Goal: Navigation & Orientation: Understand site structure

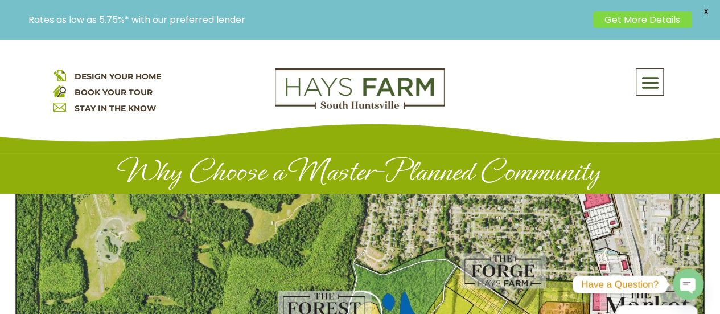
click at [652, 79] on span at bounding box center [650, 82] width 27 height 26
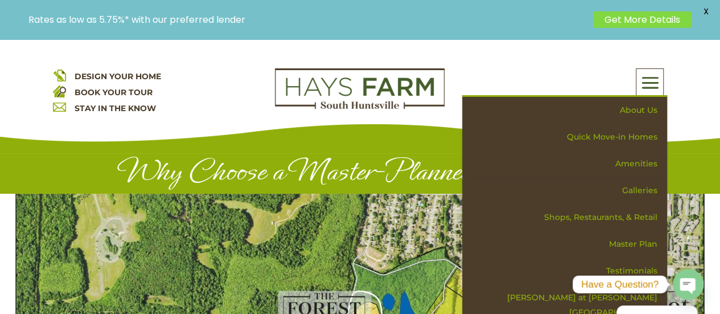
click at [693, 73] on div "DESIGN YOUR HOME BOOK YOUR TOUR STAY IN THE KNOW About Us Quick Move-in Homes A…" at bounding box center [360, 96] width 720 height 114
click at [230, 85] on p "DESIGN YOUR HOME BOOK YOUR TOUR STAY IN THE KNOW" at bounding box center [155, 92] width 205 height 48
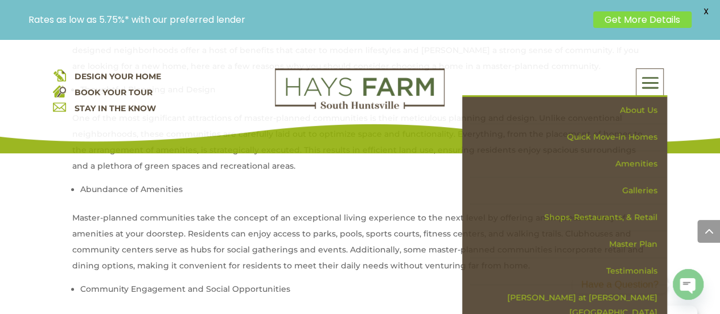
scroll to position [513, 0]
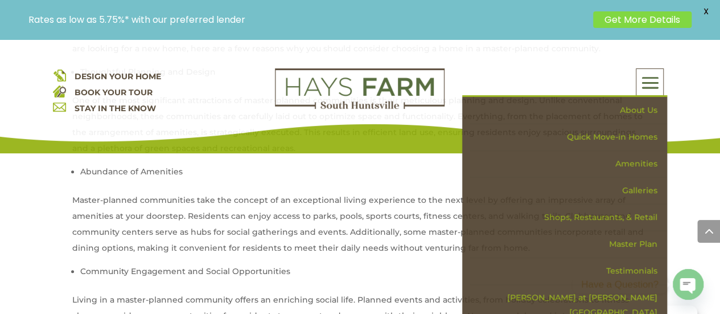
click at [636, 106] on link "About Us" at bounding box center [568, 110] width 197 height 27
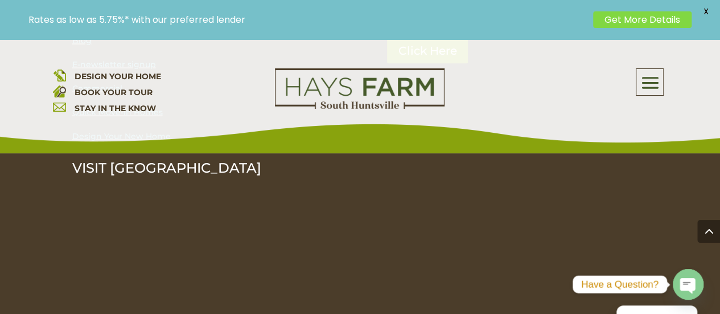
scroll to position [1150, 0]
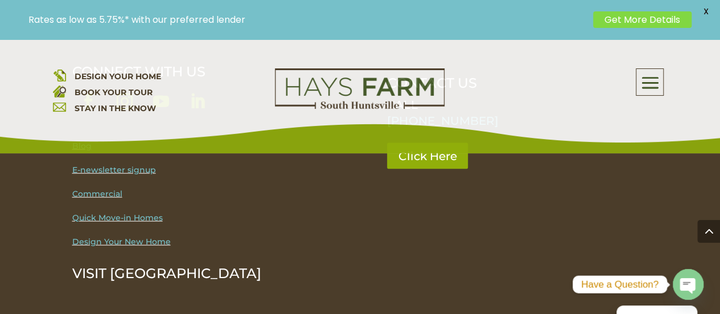
click at [657, 81] on span at bounding box center [650, 82] width 27 height 26
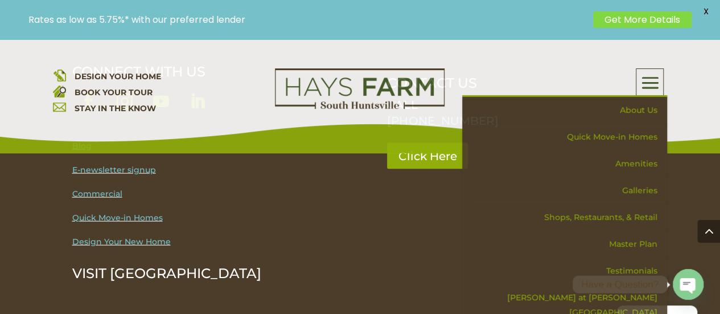
click at [638, 109] on link "About Us" at bounding box center [568, 110] width 197 height 27
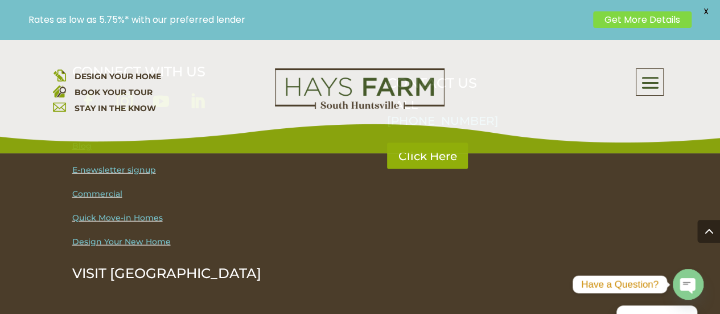
scroll to position [1149, 0]
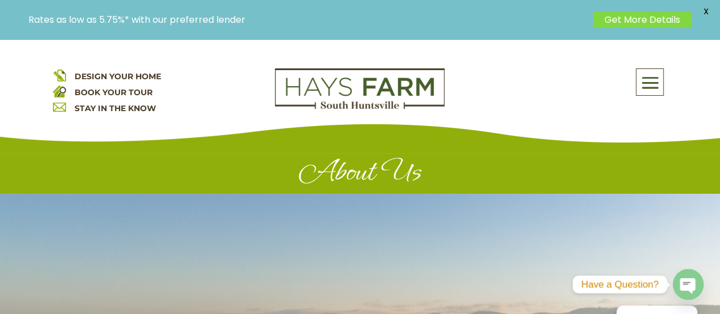
click at [648, 79] on span at bounding box center [650, 82] width 27 height 26
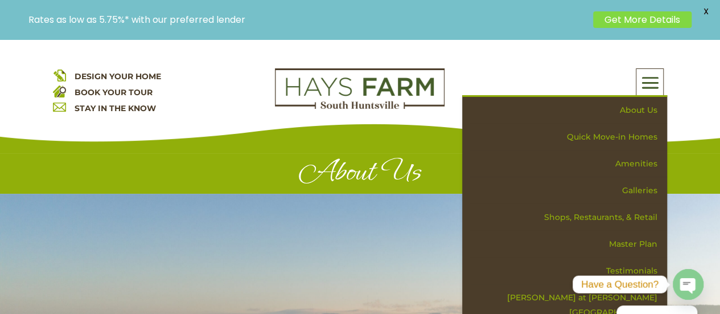
click at [640, 184] on link "Galleries" at bounding box center [568, 190] width 197 height 27
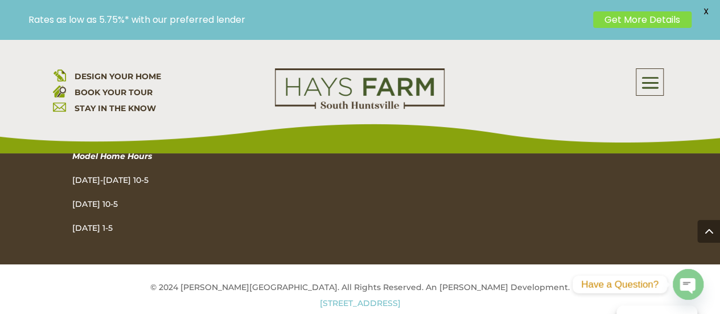
scroll to position [1958, 0]
